Goal: Task Accomplishment & Management: Manage account settings

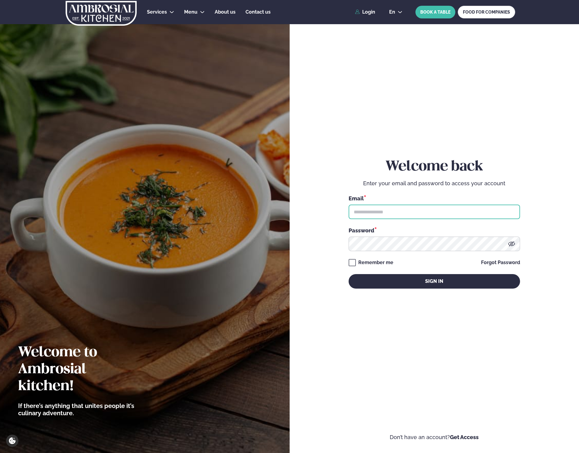
click at [404, 207] on input "text" at bounding box center [434, 212] width 171 height 15
type input "**********"
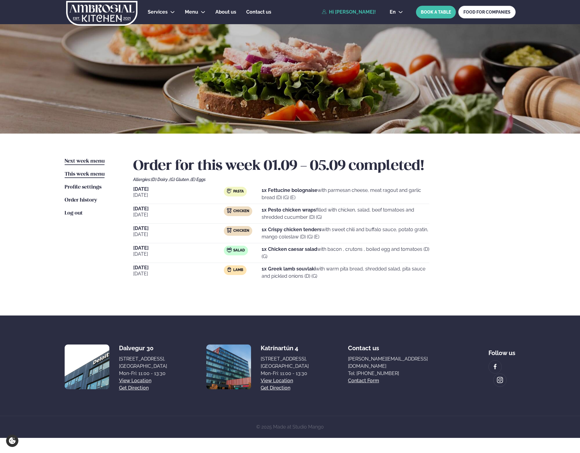
click at [81, 164] on link "Next week menu Next week" at bounding box center [85, 161] width 40 height 7
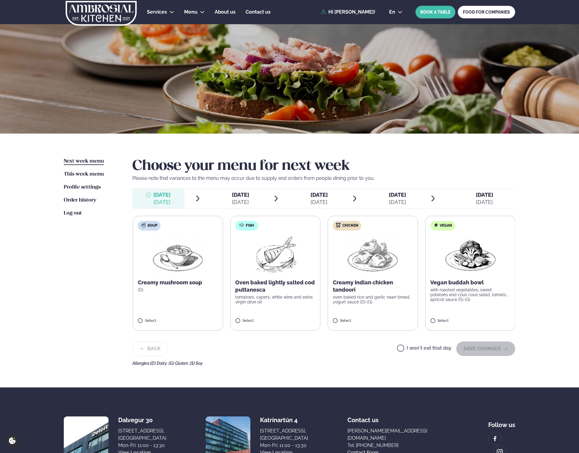
click at [358, 289] on p "Creamy Indian chicken tandoori" at bounding box center [373, 286] width 80 height 15
click at [361, 297] on p "oven baked rice and garlic naan bread, yogurt sauce (D) (G)" at bounding box center [373, 300] width 80 height 10
click at [347, 319] on label "Chicken Creamy Indian chicken tandoori oven baked rice and garlic naan bread, y…" at bounding box center [372, 273] width 90 height 115
click at [489, 351] on button "SAVE CHANGES" at bounding box center [485, 349] width 59 height 15
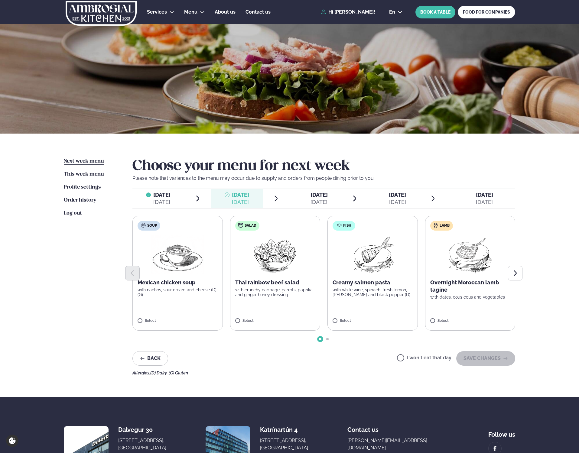
click at [469, 285] on p "Overnight Moroccan lamb tagine" at bounding box center [470, 286] width 80 height 15
click at [484, 363] on button "SAVE CHANGES" at bounding box center [485, 358] width 59 height 15
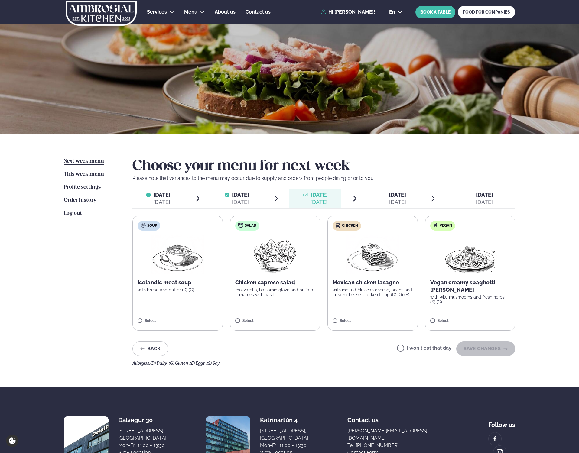
click at [161, 286] on div "Icelandic meat soup with bread and butter (D) (G)" at bounding box center [178, 285] width 80 height 13
click at [492, 349] on button "SAVE CHANGES" at bounding box center [485, 349] width 59 height 15
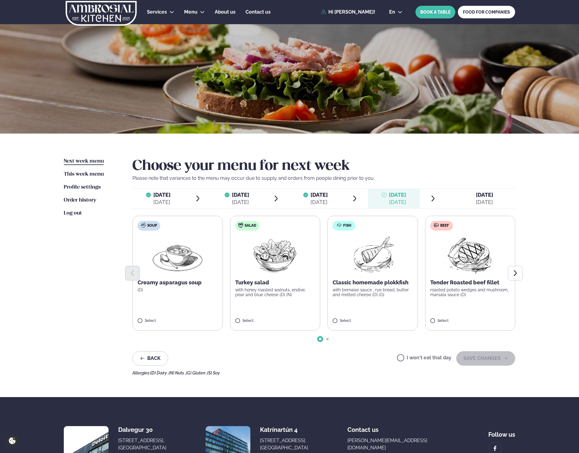
click at [450, 285] on p "Tender Roasted beef fillet" at bounding box center [470, 282] width 80 height 7
click at [486, 357] on button "SAVE CHANGES" at bounding box center [485, 358] width 59 height 15
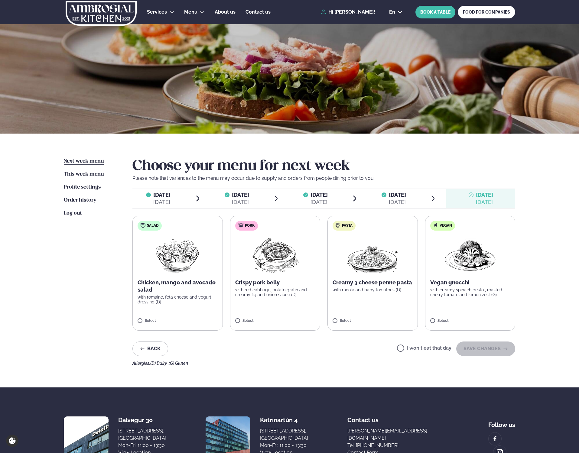
click at [265, 290] on p "with red cabbage, potato gratin and creamy fig and onion sauce (D)" at bounding box center [275, 292] width 80 height 10
click at [249, 283] on p "Crispy pork belly" at bounding box center [275, 282] width 80 height 7
click at [489, 354] on button "SAVE CHANGES" at bounding box center [485, 349] width 59 height 15
